Goal: Information Seeking & Learning: Learn about a topic

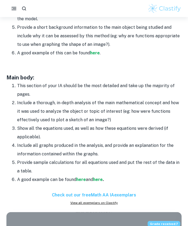
scroll to position [442, 0]
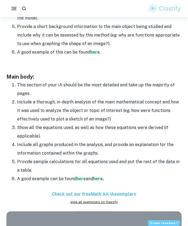
click at [82, 141] on li "Include all graphs produced in the analysis, and provide an explanation for the…" at bounding box center [99, 149] width 164 height 17
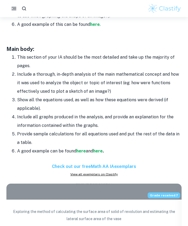
scroll to position [470, 0]
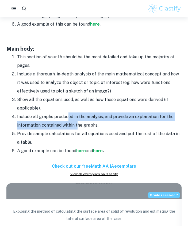
drag, startPoint x: 68, startPoint y: 116, endPoint x: 76, endPoint y: 121, distance: 9.3
click at [76, 121] on li "Include all graphs produced in the analysis, and provide an explanation for the…" at bounding box center [99, 121] width 164 height 17
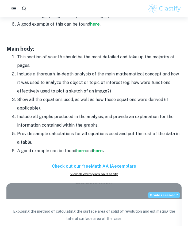
click at [91, 126] on li "Include all graphs produced in the analysis, and provide an explanation for the…" at bounding box center [99, 121] width 164 height 17
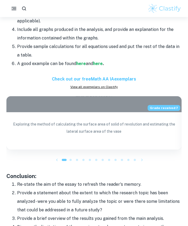
scroll to position [557, 0]
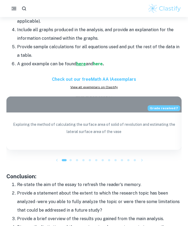
click at [82, 64] on strong "here" at bounding box center [81, 63] width 10 height 5
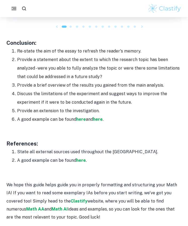
scroll to position [689, 0]
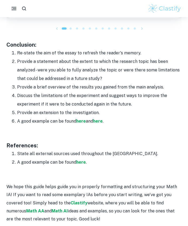
drag, startPoint x: 16, startPoint y: 51, endPoint x: 95, endPoint y: 122, distance: 106.2
click at [95, 122] on ol "Re-state the aim of the essay to refresh the reader's memory. Provide a stateme…" at bounding box center [93, 87] width 175 height 77
click at [93, 111] on li "Provide an extension to the investigation." at bounding box center [99, 113] width 164 height 9
drag, startPoint x: 17, startPoint y: 51, endPoint x: 108, endPoint y: 111, distance: 109.2
click at [108, 111] on ol "Re-state the aim of the essay to refresh the reader's memory. Provide a stateme…" at bounding box center [93, 87] width 175 height 77
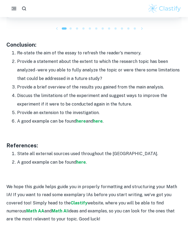
copy ol "Re-state the aim of the essay to refresh the reader's memory. Provide a stateme…"
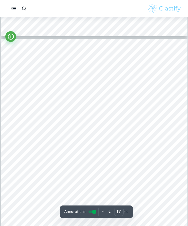
scroll to position [4004, 0]
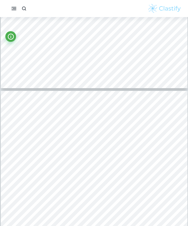
type input "16"
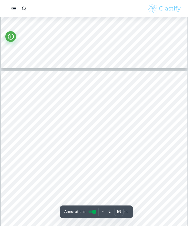
scroll to position [3727, 0]
